Goal: Task Accomplishment & Management: Use online tool/utility

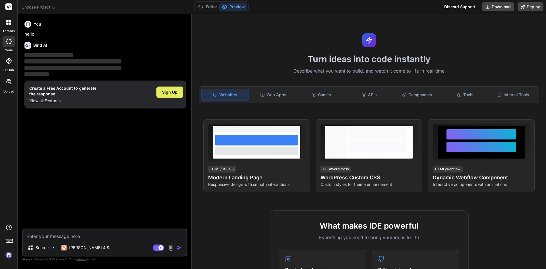
click at [168, 95] on div "Sign Up" at bounding box center [169, 91] width 27 height 11
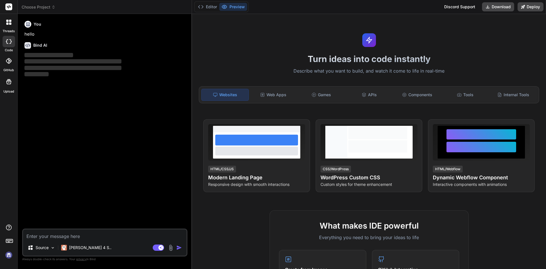
click at [75, 235] on textarea at bounding box center [105, 234] width 164 height 10
type textarea "x"
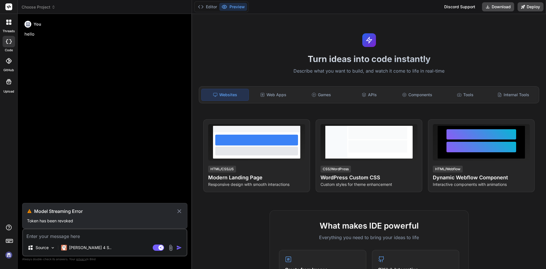
type textarea "h"
type textarea "x"
type textarea "hi"
type textarea "x"
type textarea "hi"
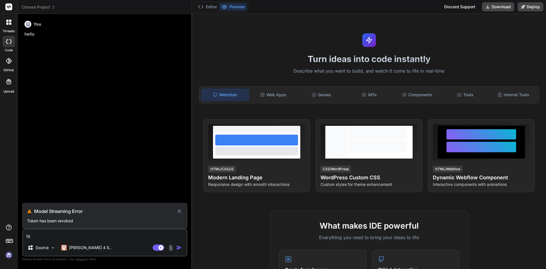
type textarea "x"
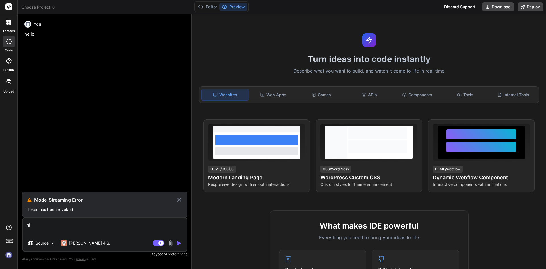
type textarea "hi"
click at [180, 199] on icon at bounding box center [179, 200] width 4 height 4
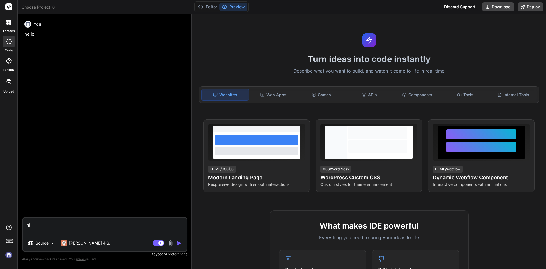
click at [177, 242] on img "button" at bounding box center [179, 243] width 6 height 6
type textarea "x"
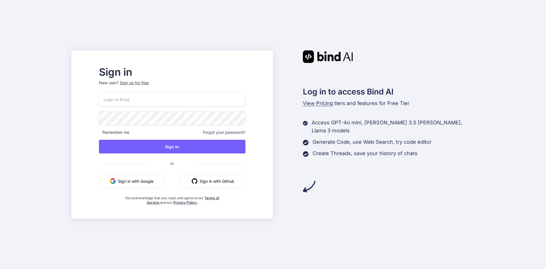
click at [168, 100] on input "email" at bounding box center [172, 99] width 146 height 14
paste input "Project Name - ExpressCrane-SCMS Task Name • Improved login security, validated…"
type input "Project Name - ExpressCrane-SCMS Task Name • Improved login security, validated…"
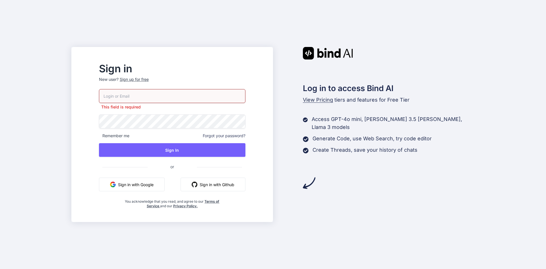
click at [174, 97] on input "email" at bounding box center [172, 96] width 146 height 14
paste input "techno@yopmail.com"
type input "techno@yopmail.com"
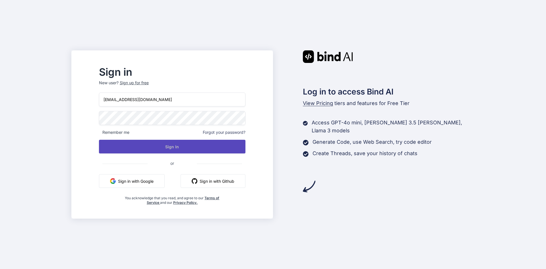
click at [185, 149] on button "Sign In" at bounding box center [172, 147] width 146 height 14
